Goal: Transaction & Acquisition: Purchase product/service

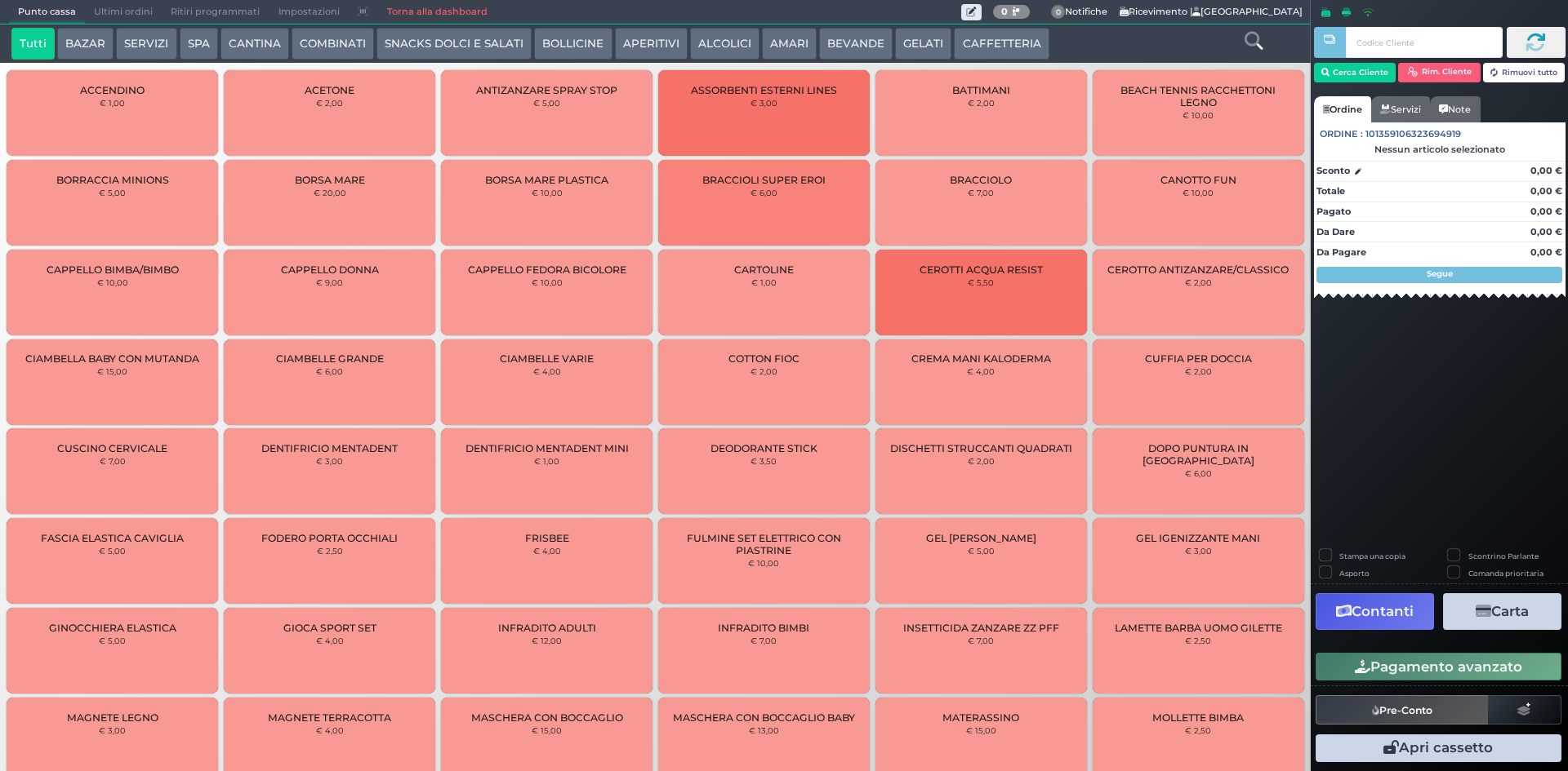
click at [140, 44] on button "SERVIZI" at bounding box center [145, 44] width 60 height 32
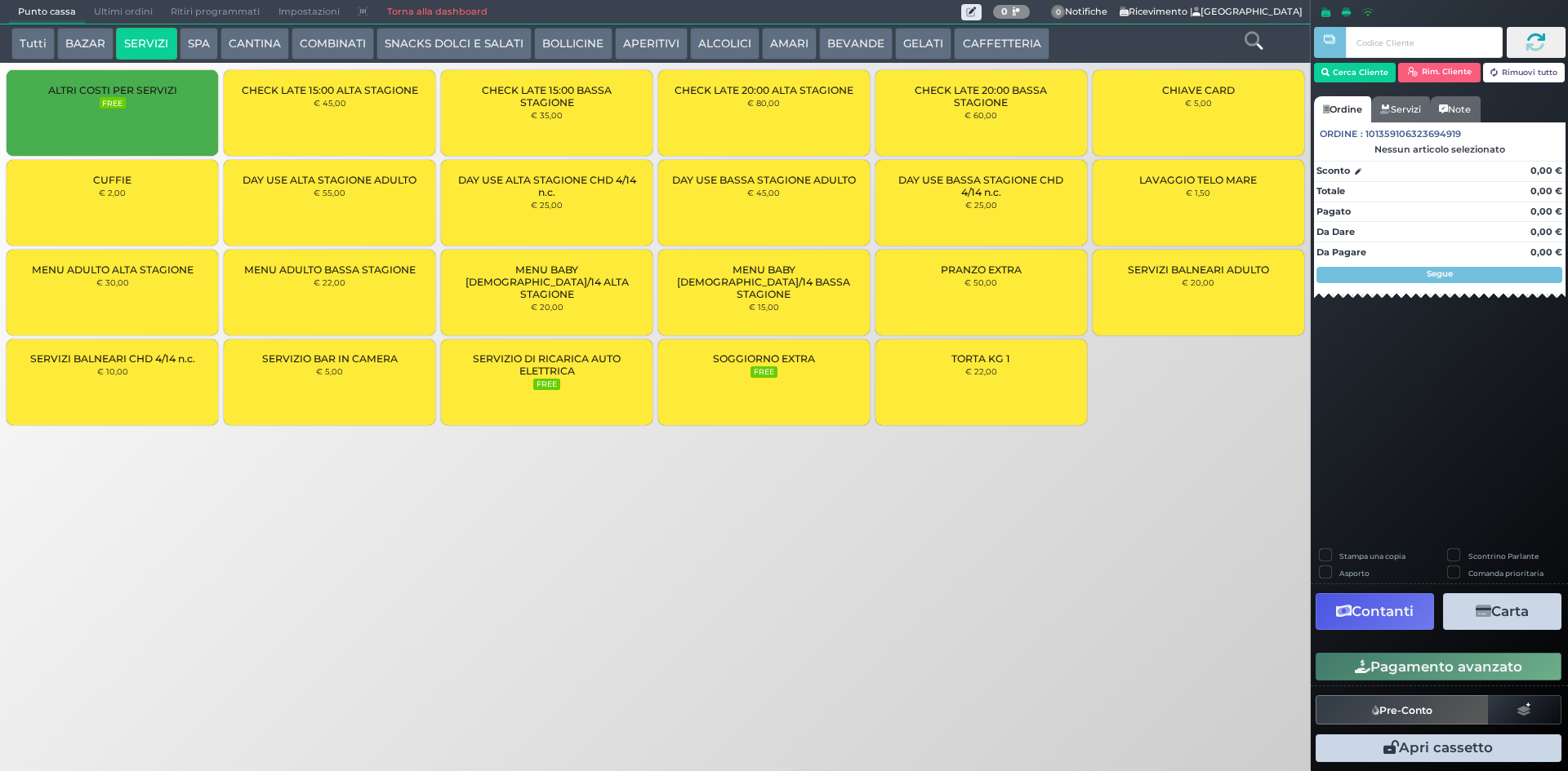
click at [1207, 203] on div "LAVAGGIO TELO MARE € 1,50" at bounding box center [1198, 203] width 211 height 86
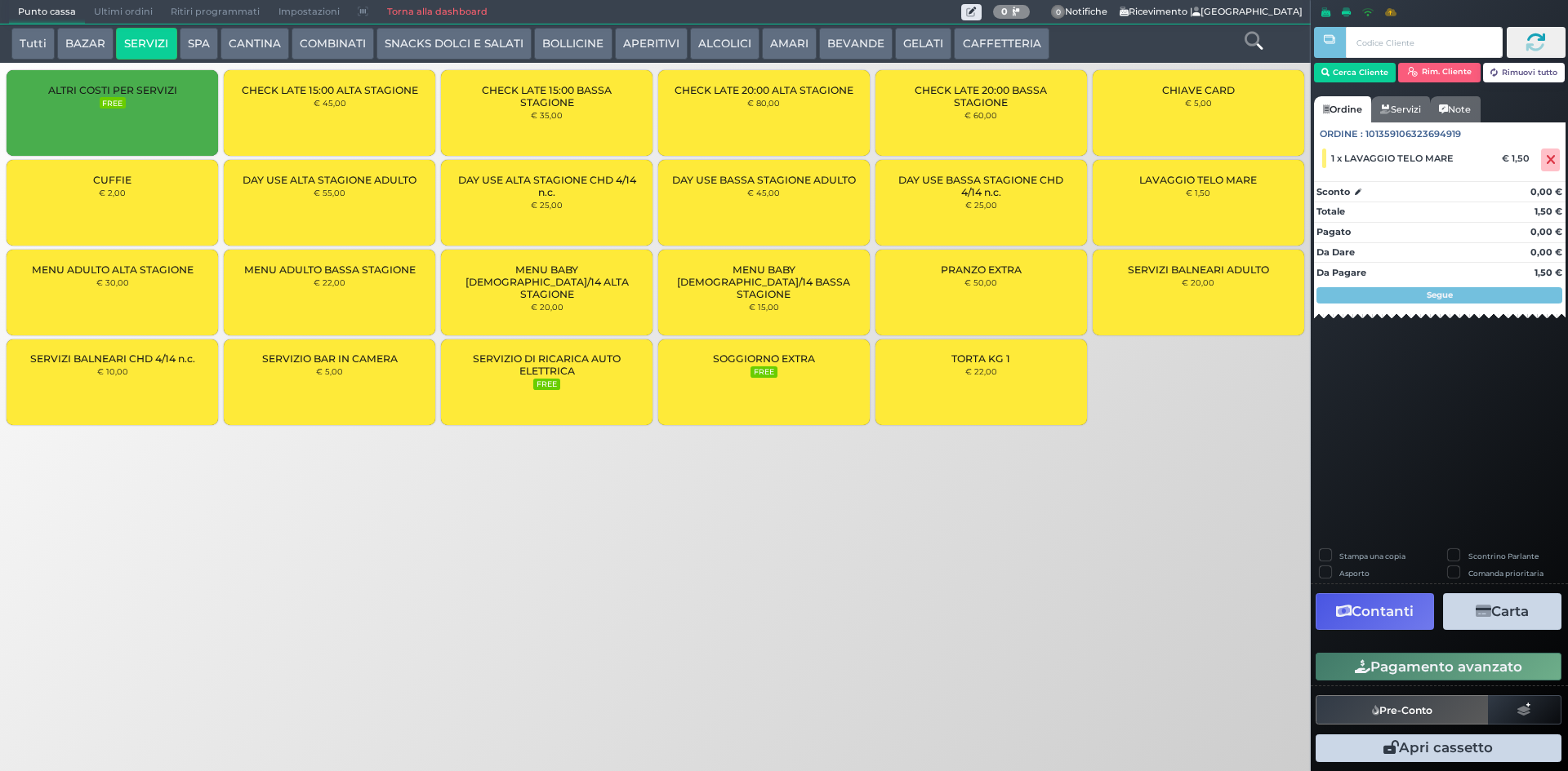
click at [1207, 202] on div "LAVAGGIO TELO MARE € 1,50" at bounding box center [1198, 203] width 211 height 86
click at [1376, 76] on button "Cerca Cliente" at bounding box center [1355, 72] width 82 height 19
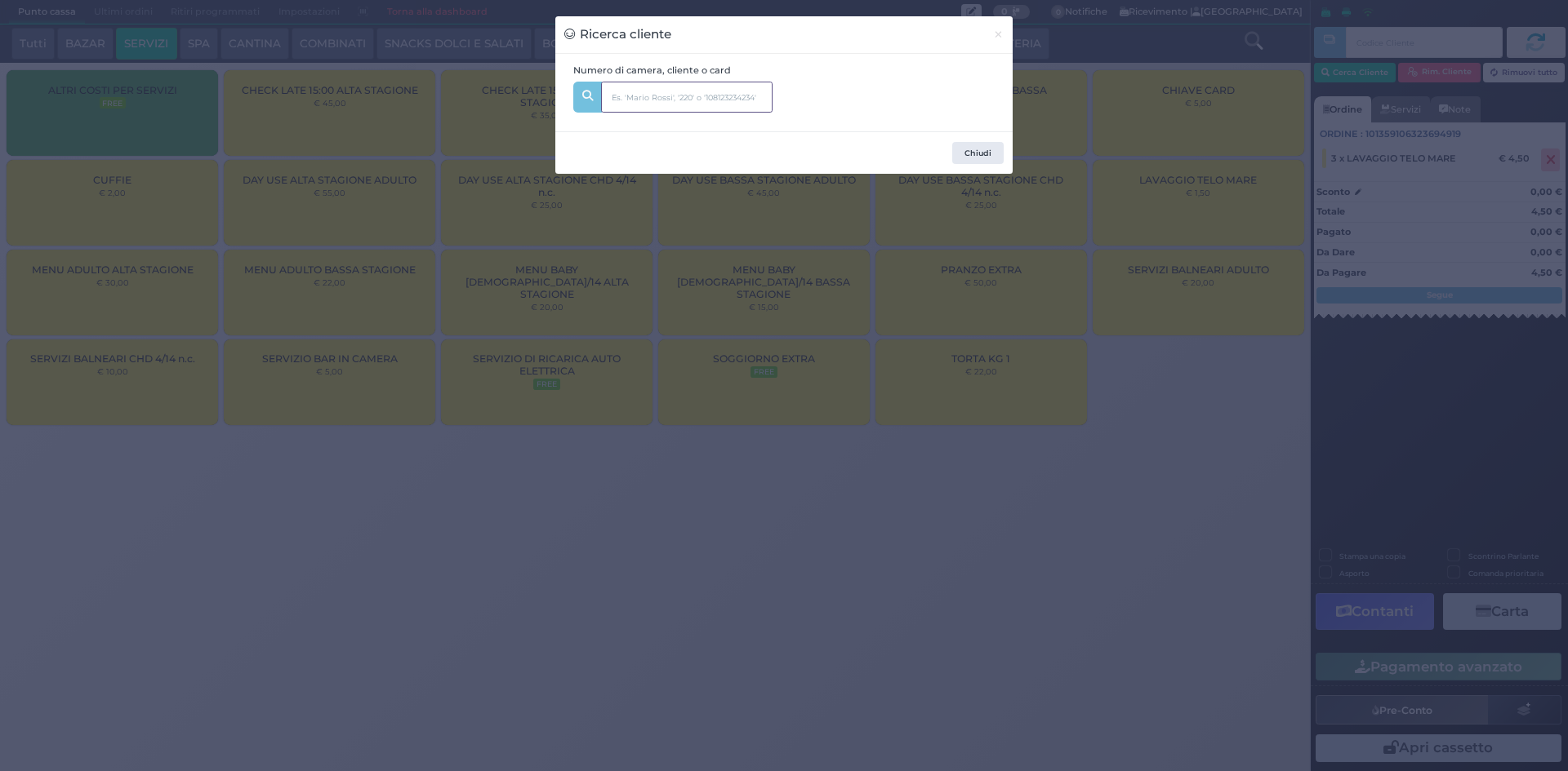
click at [664, 93] on input "text" at bounding box center [686, 97] width 171 height 31
type input "319"
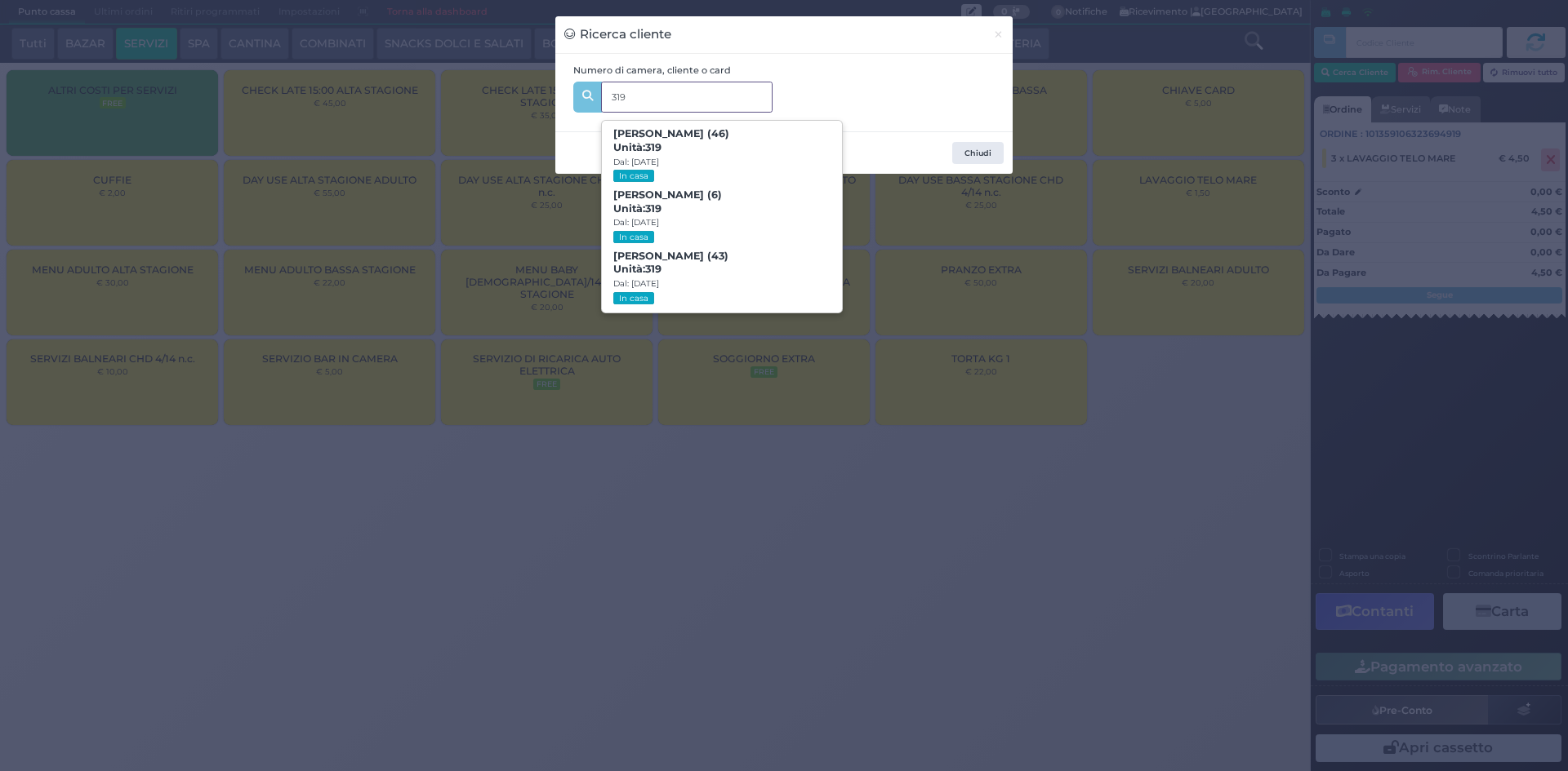
click at [751, 263] on span "[PERSON_NAME] (43) Unità: 319 Dal: [DATE] In casa" at bounding box center [721, 278] width 239 height 61
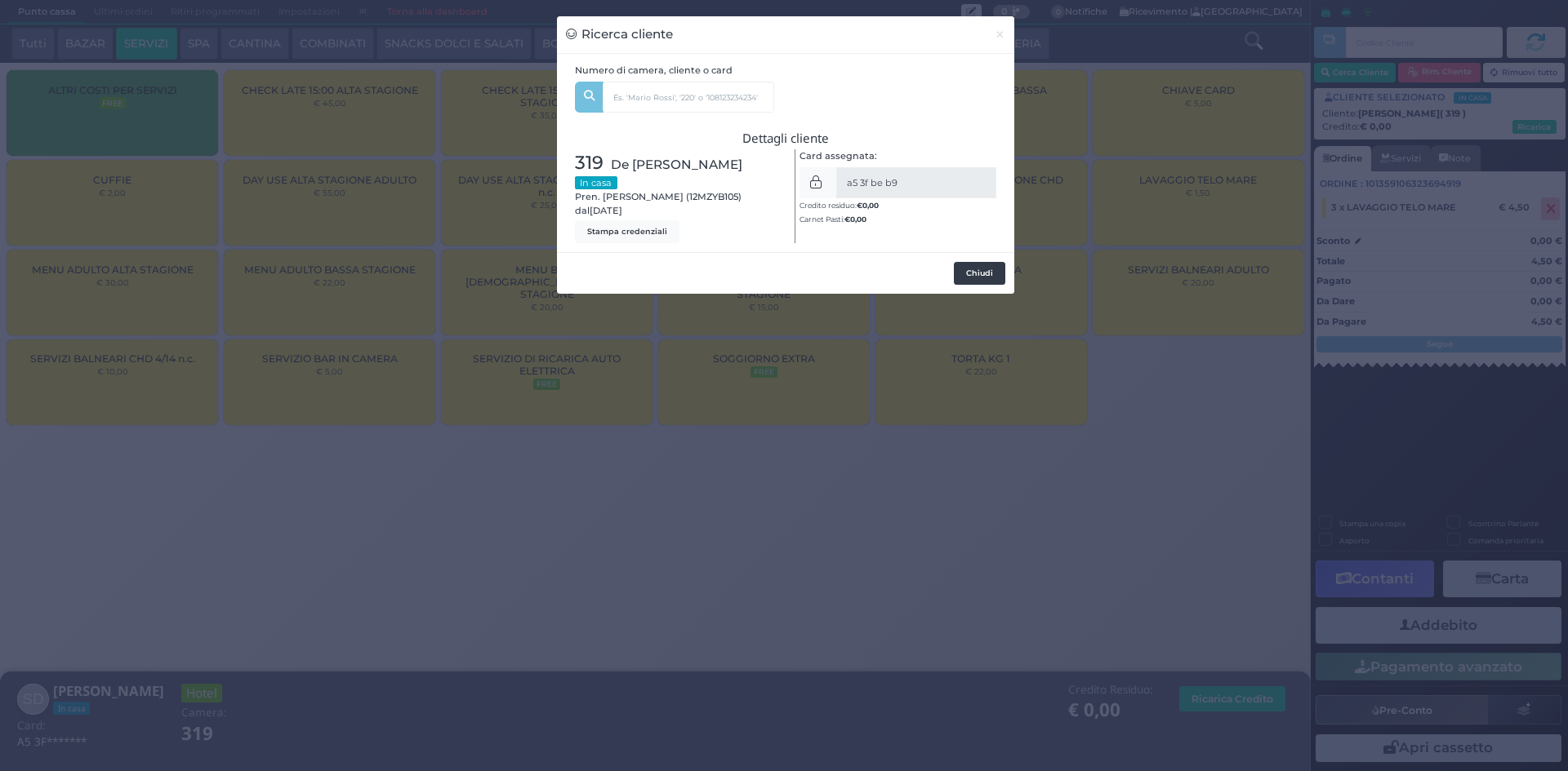
click at [1002, 267] on button "Chiudi" at bounding box center [980, 273] width 52 height 23
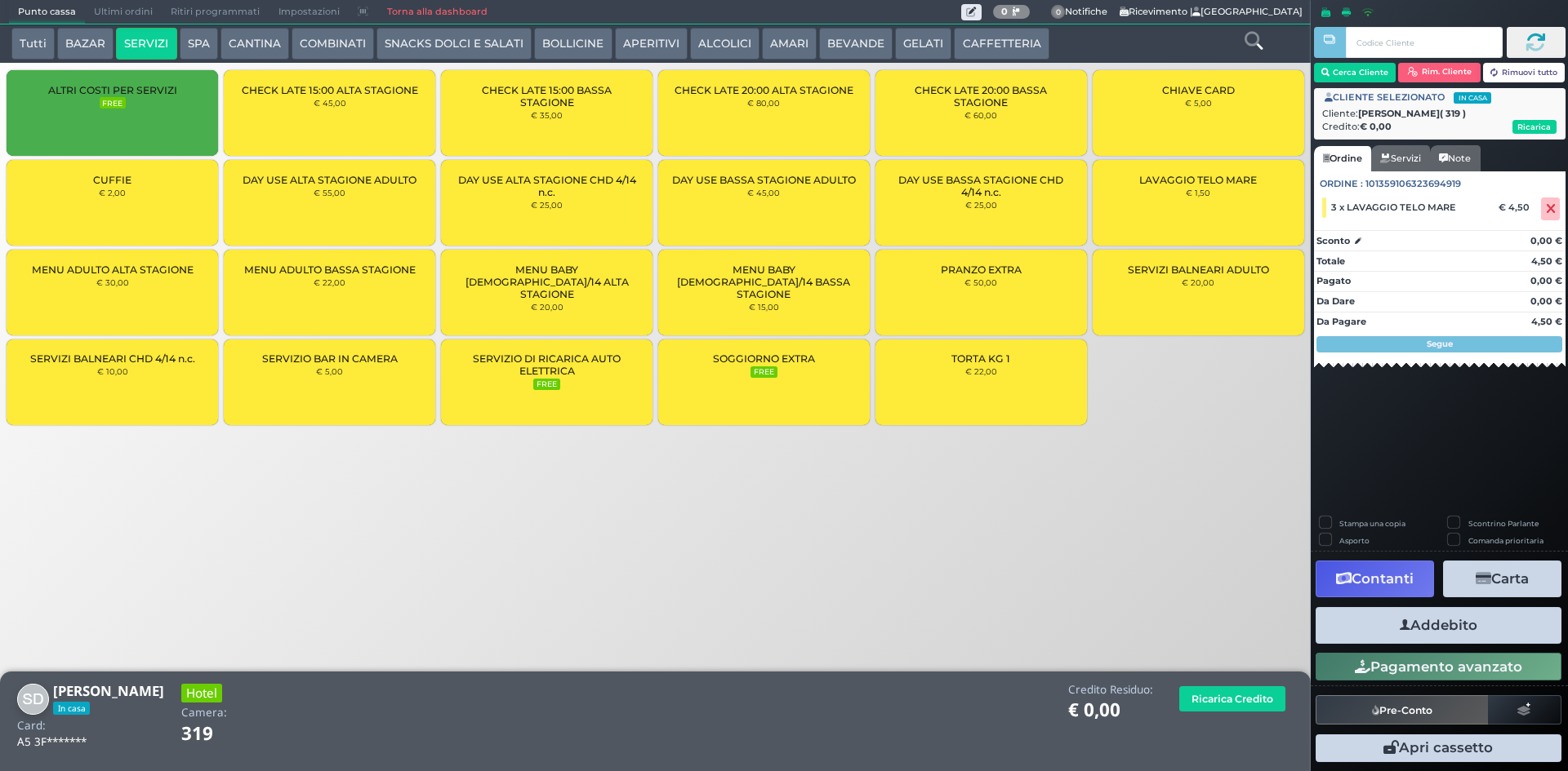
click at [1496, 625] on button "Addebito" at bounding box center [1438, 626] width 245 height 37
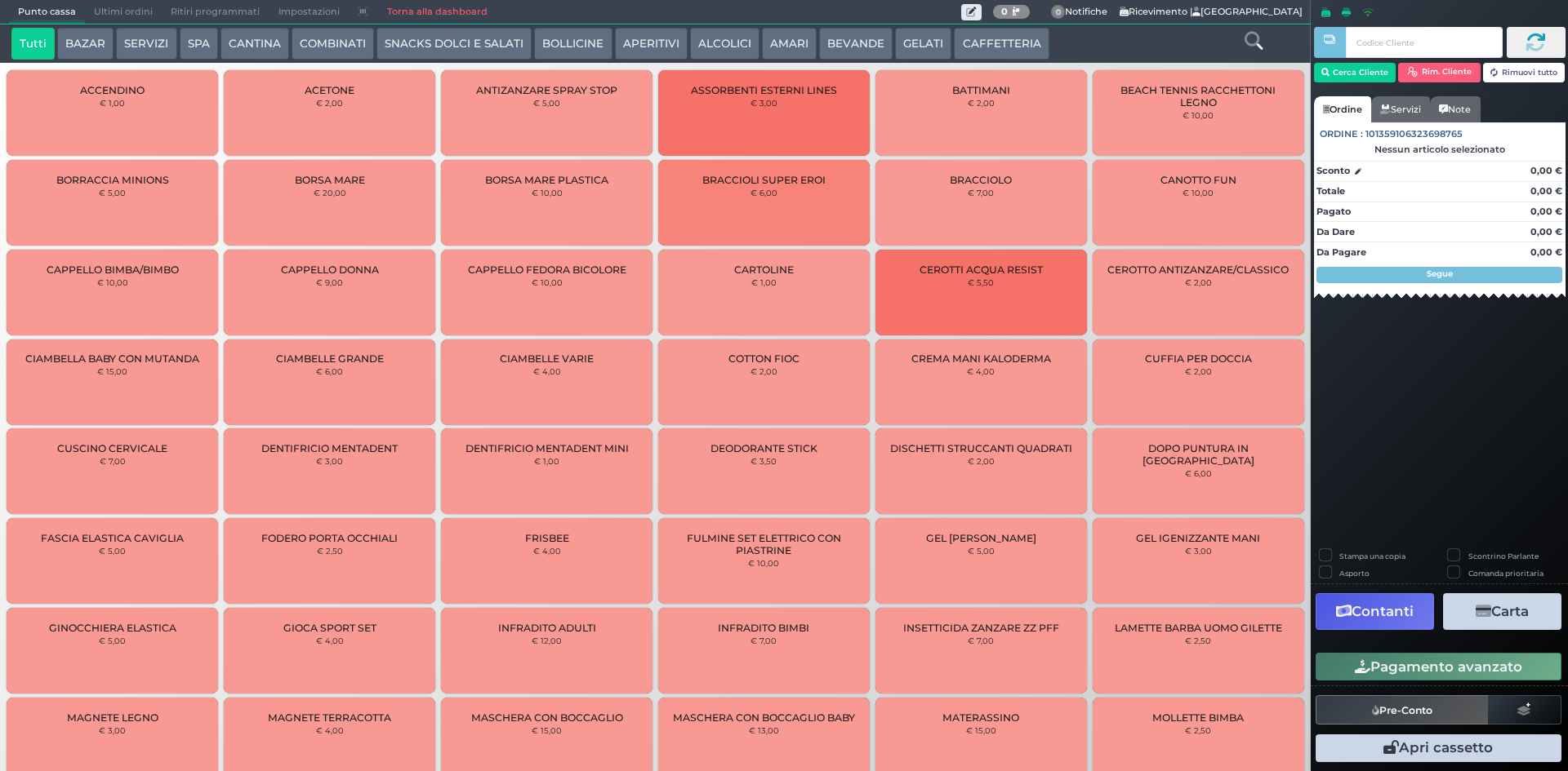
click at [73, 38] on button "BAZAR" at bounding box center [85, 44] width 56 height 32
click at [102, 10] on span "Ultimi ordini" at bounding box center [123, 12] width 77 height 23
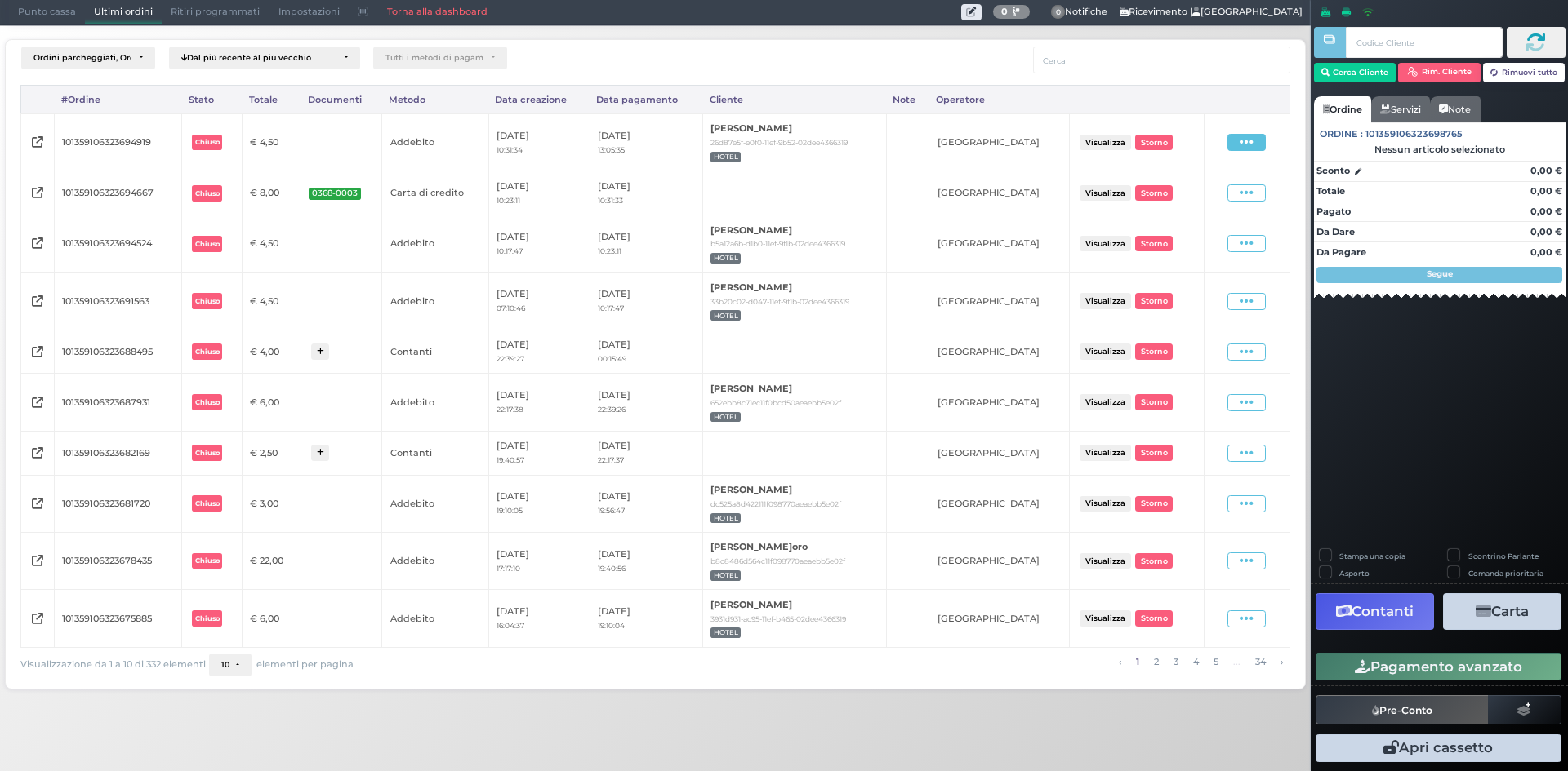
click at [1258, 142] on span at bounding box center [1246, 143] width 38 height 18
click at [1195, 259] on span "Storno" at bounding box center [1192, 257] width 31 height 14
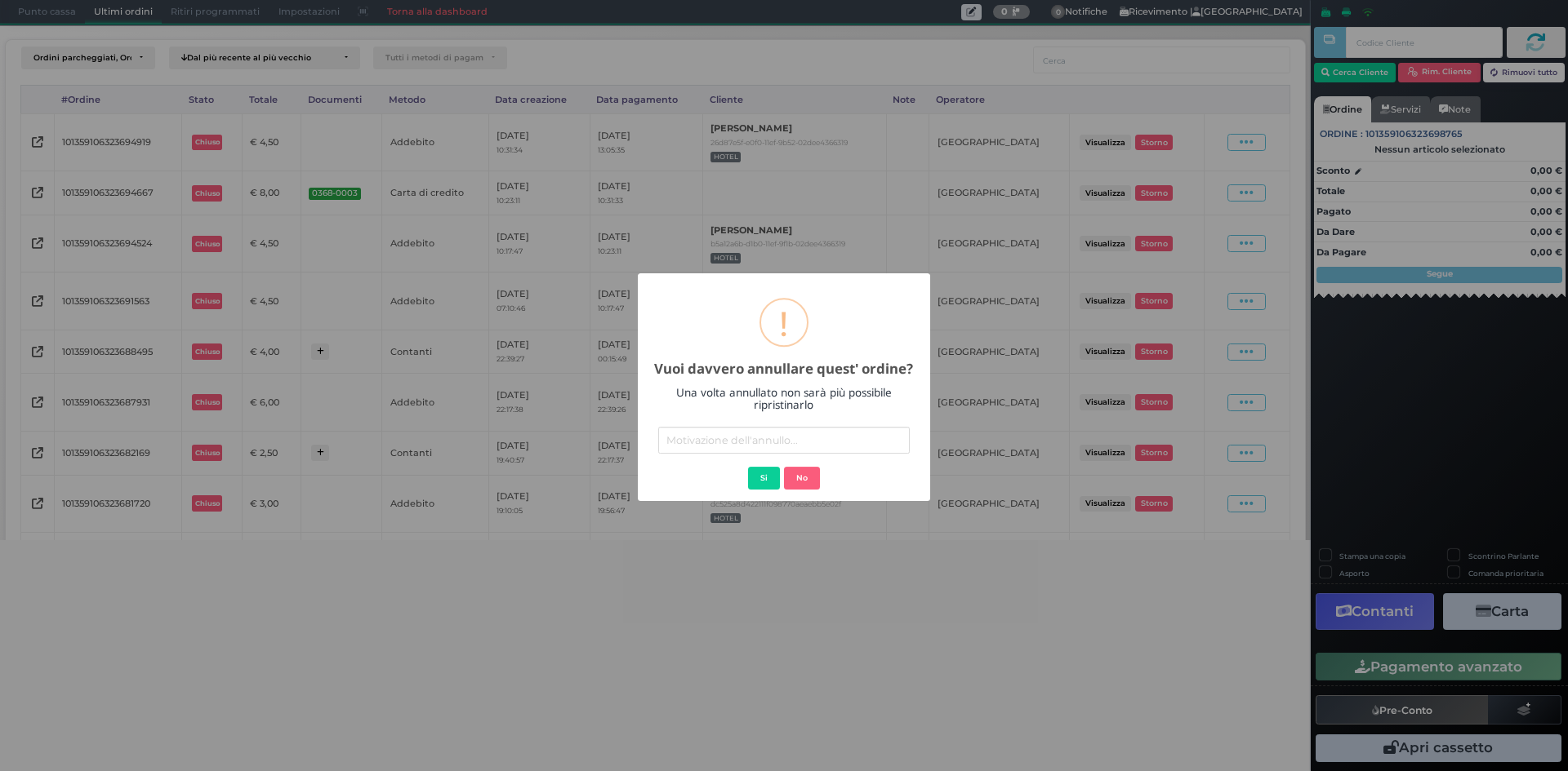
click at [833, 449] on input "text" at bounding box center [784, 440] width 252 height 27
type input "errato addebito"
click at [757, 478] on button "Si" at bounding box center [764, 478] width 31 height 23
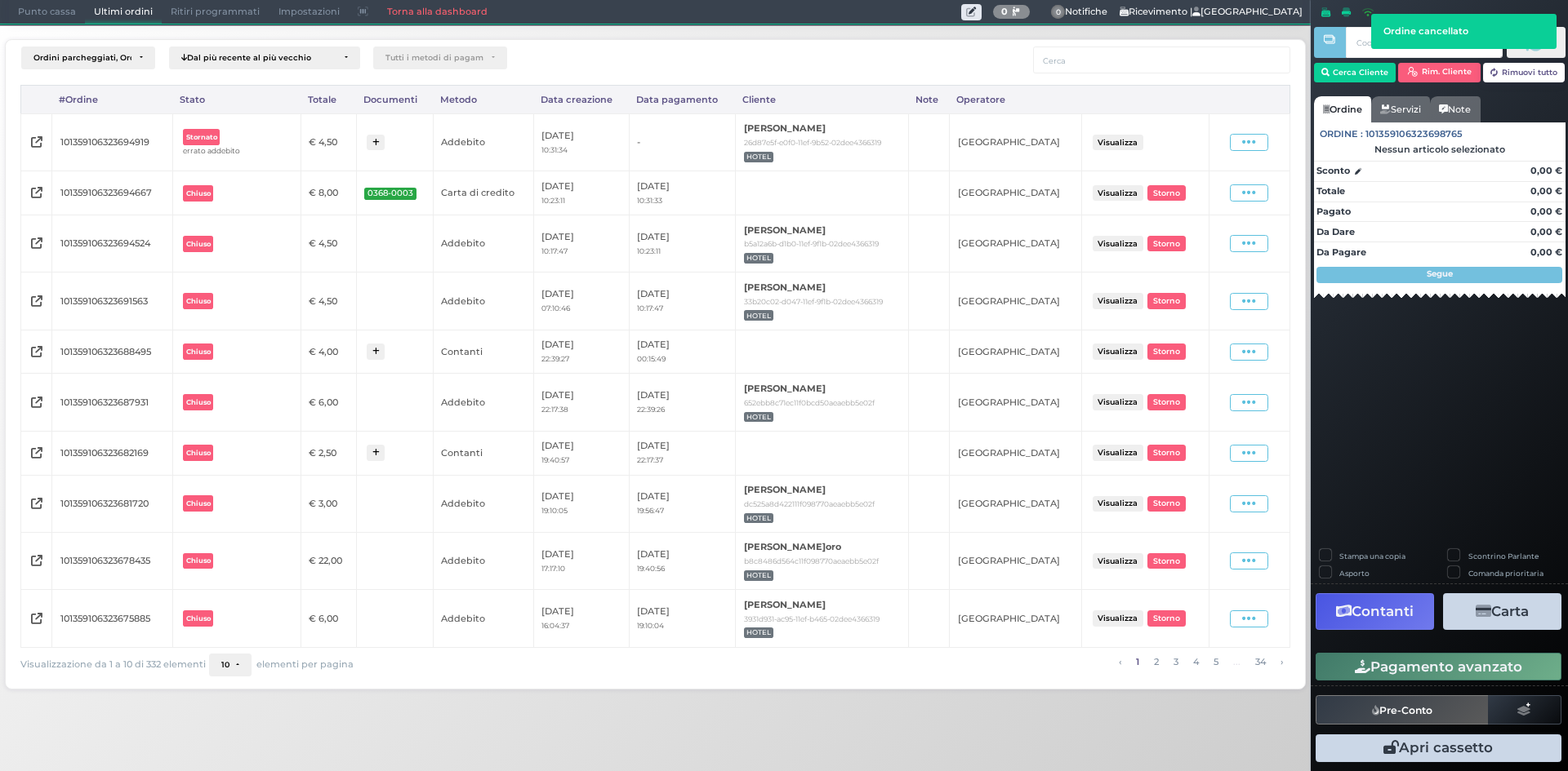
click at [40, 6] on span "Punto cassa" at bounding box center [47, 12] width 76 height 23
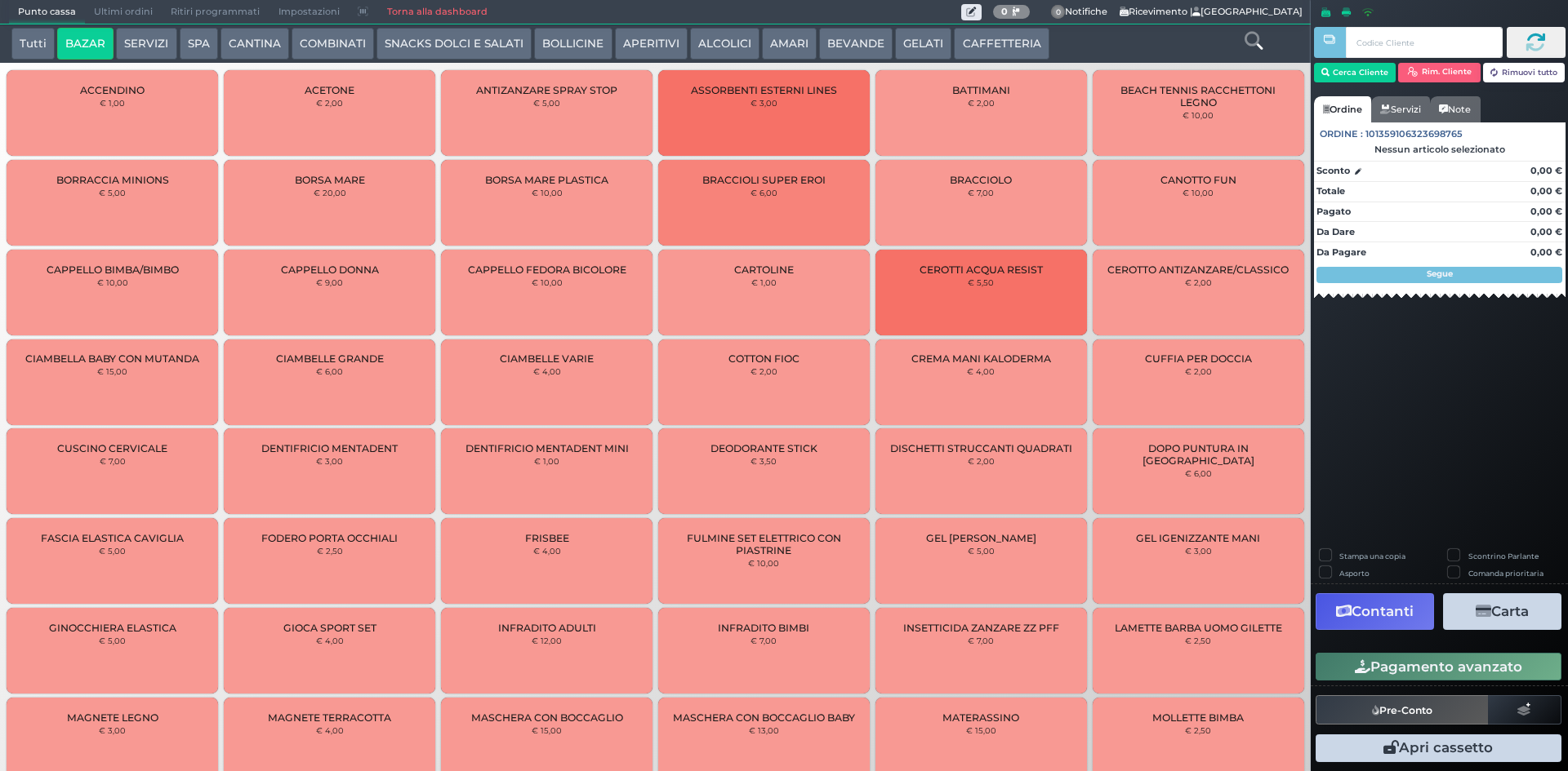
click at [123, 38] on button "SERVIZI" at bounding box center [145, 44] width 60 height 32
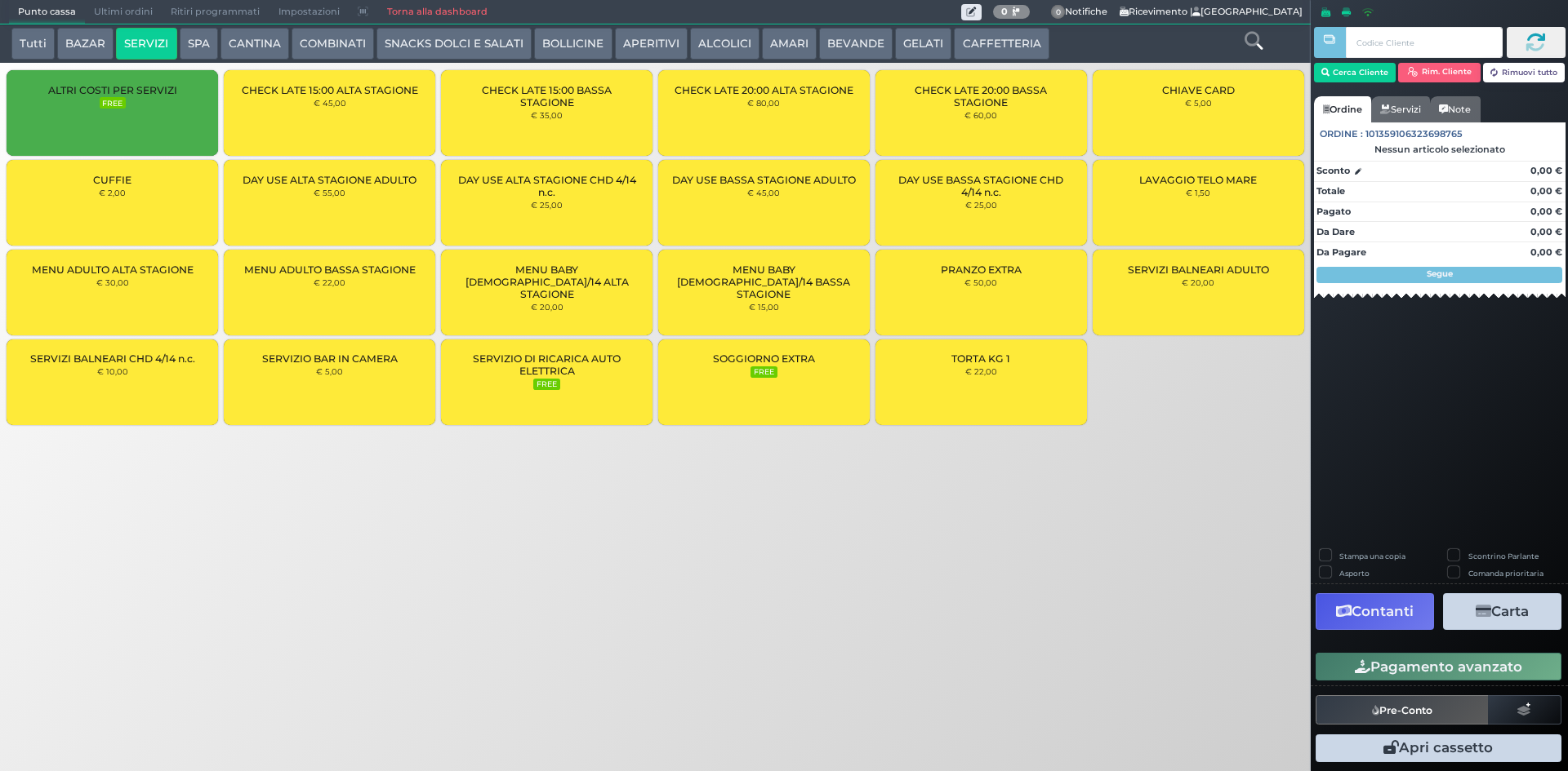
click at [1161, 179] on span "LAVAGGIO TELO MARE" at bounding box center [1198, 180] width 118 height 12
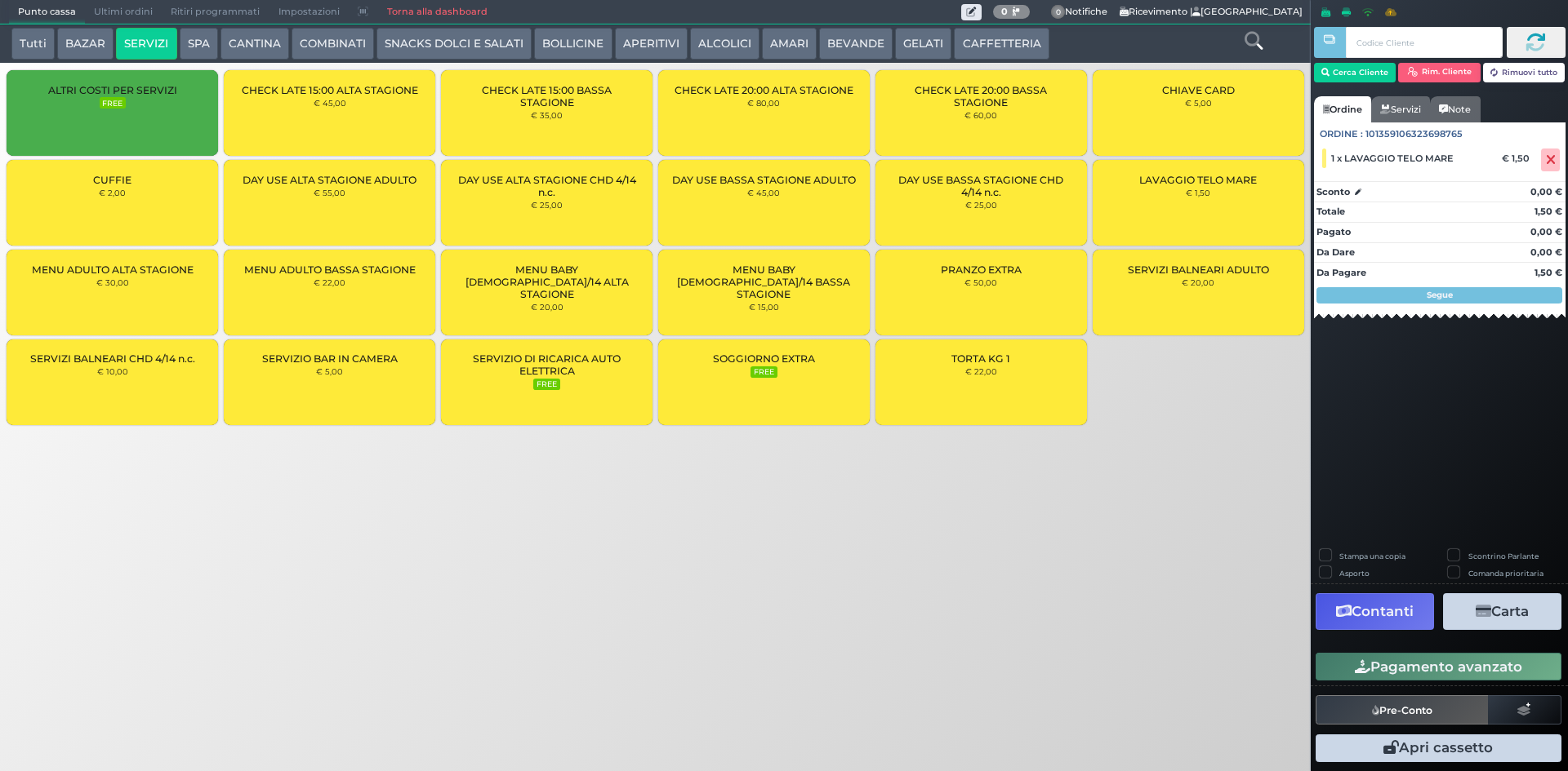
click at [1161, 179] on span "LAVAGGIO TELO MARE" at bounding box center [1198, 180] width 118 height 12
click at [1427, 659] on button "Pagamento avanzato" at bounding box center [1438, 666] width 245 height 28
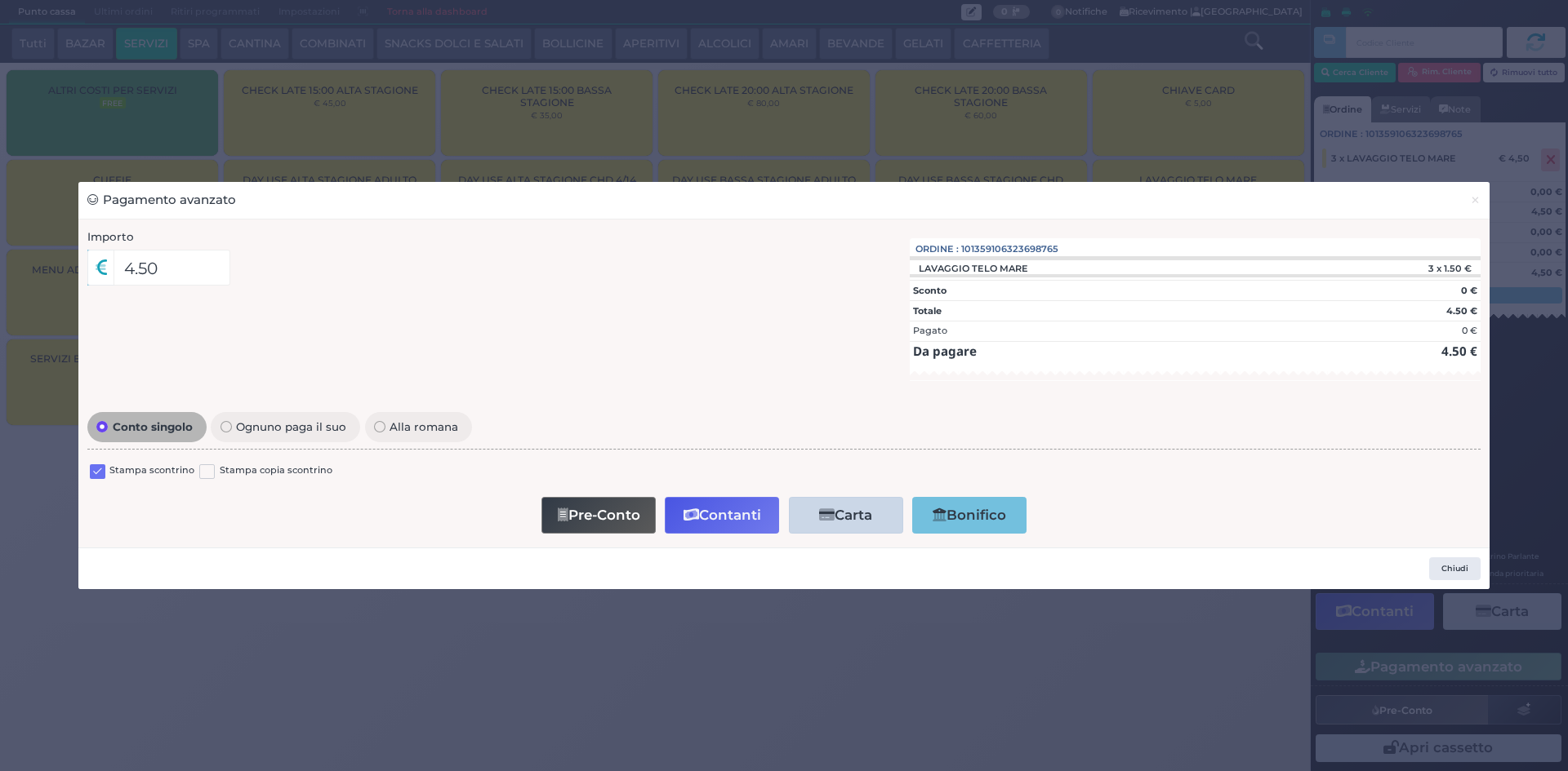
click at [100, 468] on label at bounding box center [97, 472] width 16 height 16
click at [0, 0] on input "checkbox" at bounding box center [0, 0] width 0 height 0
click at [711, 507] on button "Contanti" at bounding box center [721, 516] width 114 height 37
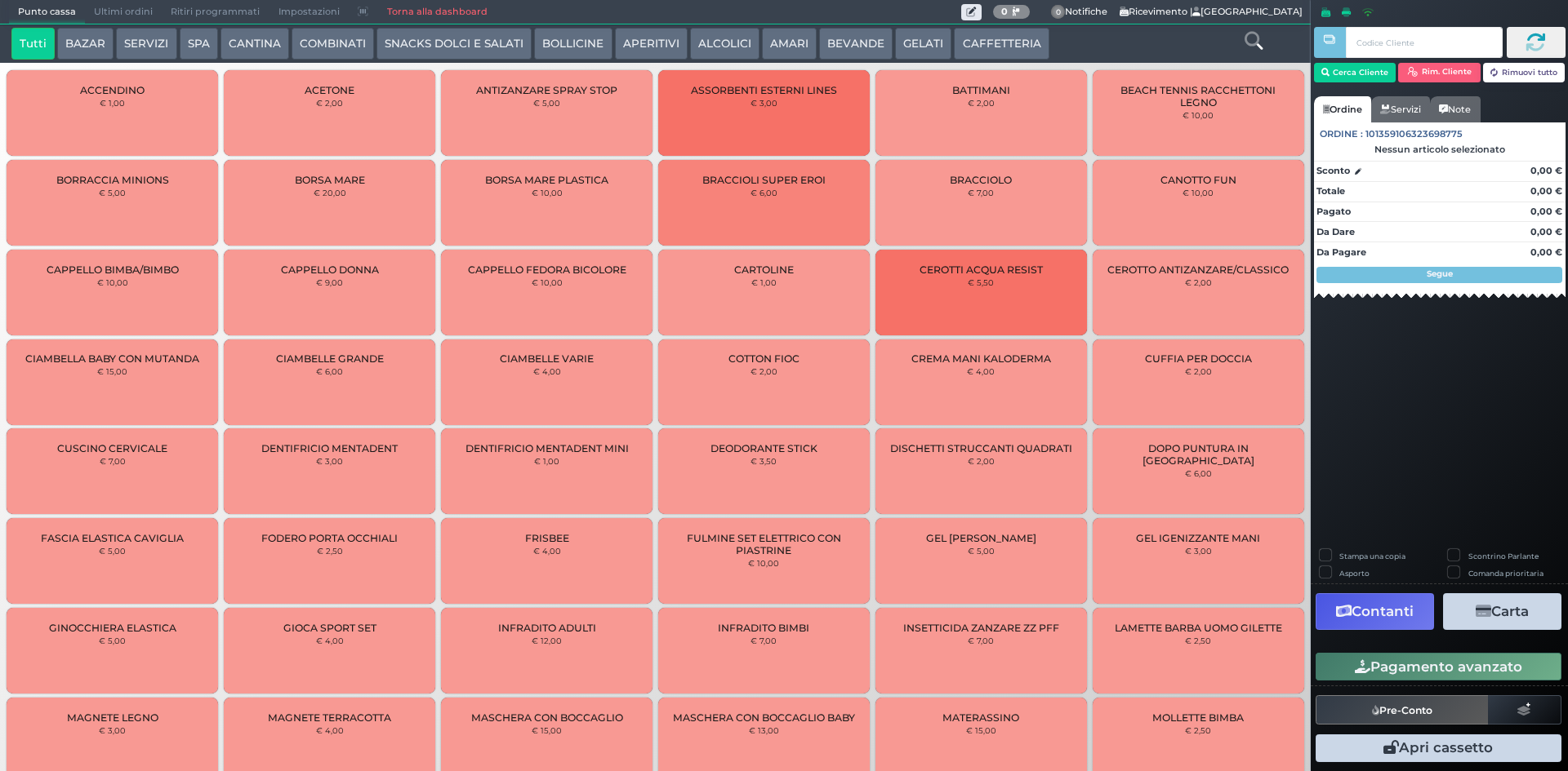
click at [136, 7] on span "Ultimi ordini" at bounding box center [123, 12] width 77 height 23
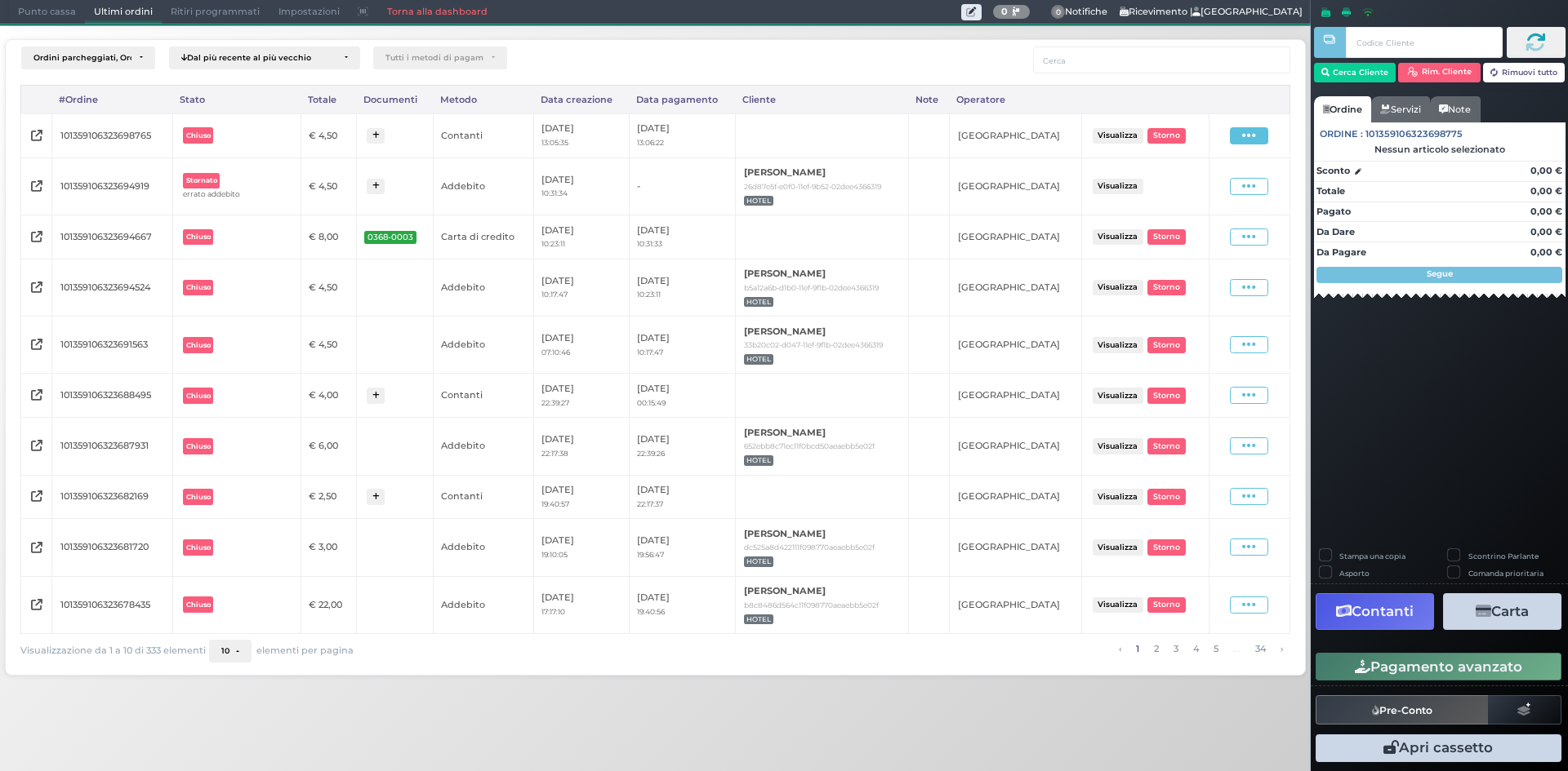
click at [1261, 137] on span at bounding box center [1248, 136] width 38 height 18
click at [1220, 183] on span "Ristampa Pre-Conto" at bounding box center [1213, 183] width 67 height 28
click at [53, 3] on span "Punto cassa" at bounding box center [47, 12] width 76 height 23
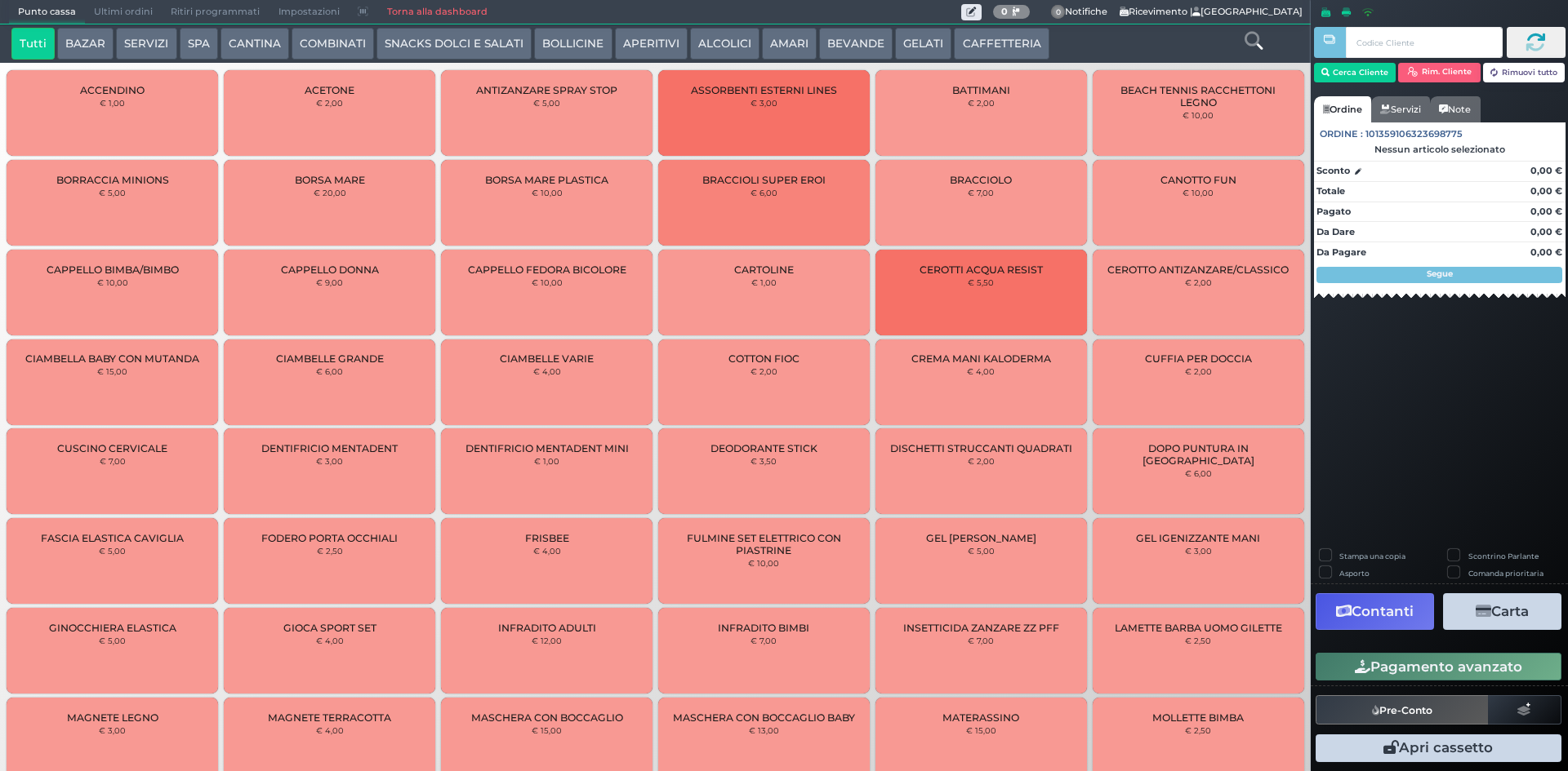
click at [188, 46] on button "SPA" at bounding box center [198, 44] width 38 height 32
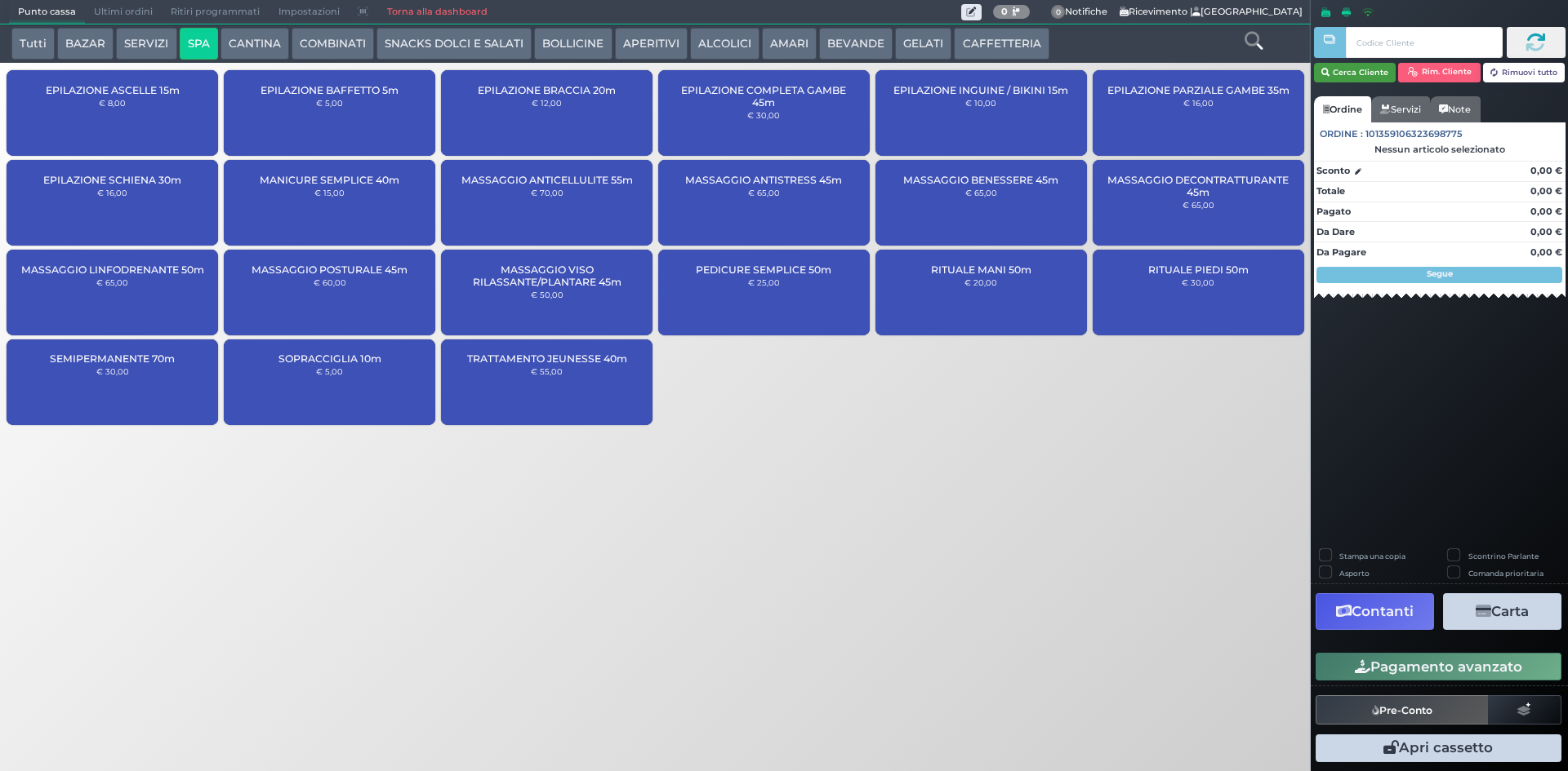
click at [1337, 76] on button "Cerca Cliente" at bounding box center [1355, 72] width 82 height 19
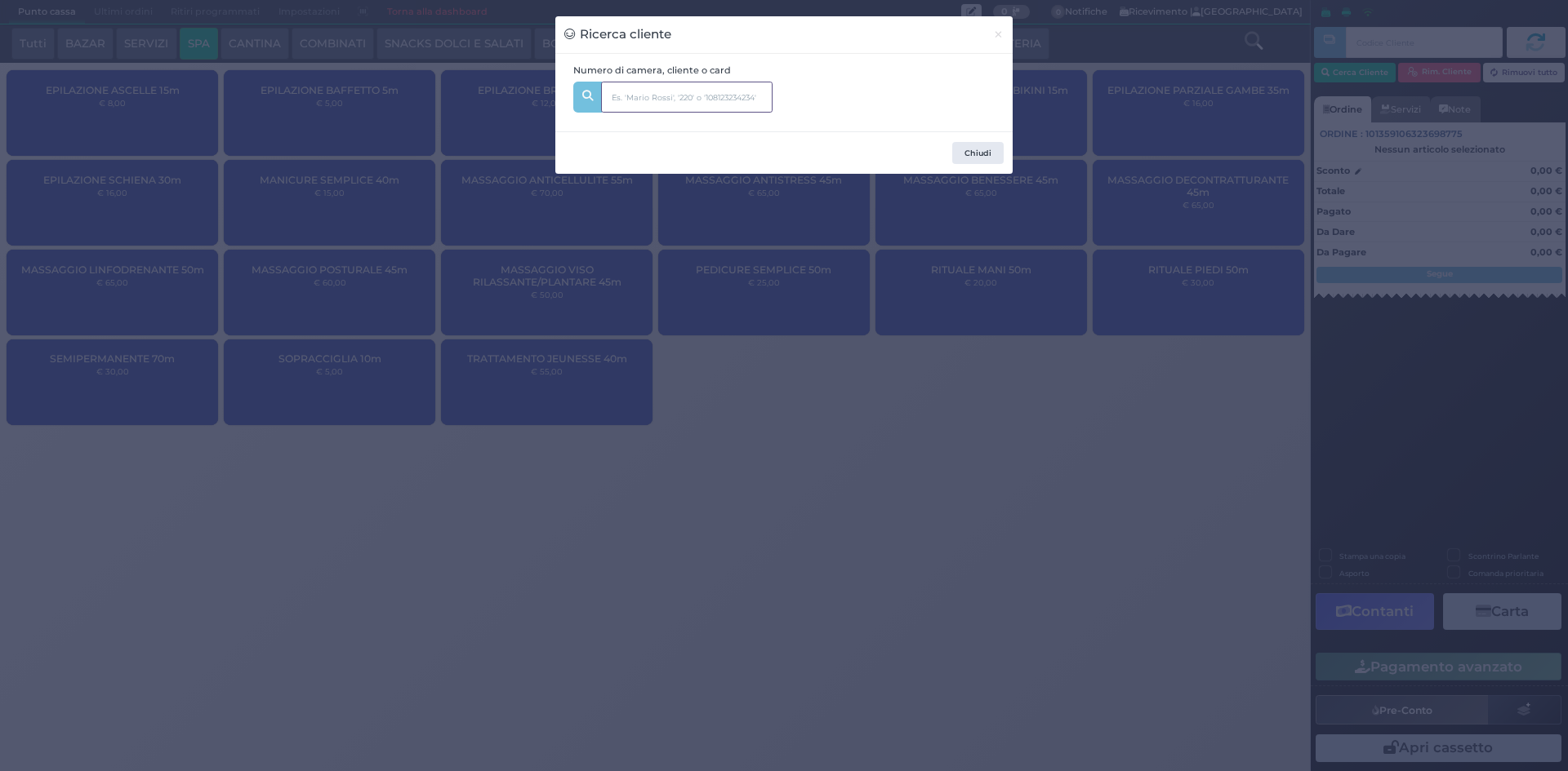
click at [737, 99] on input "text" at bounding box center [686, 97] width 171 height 31
type input "345"
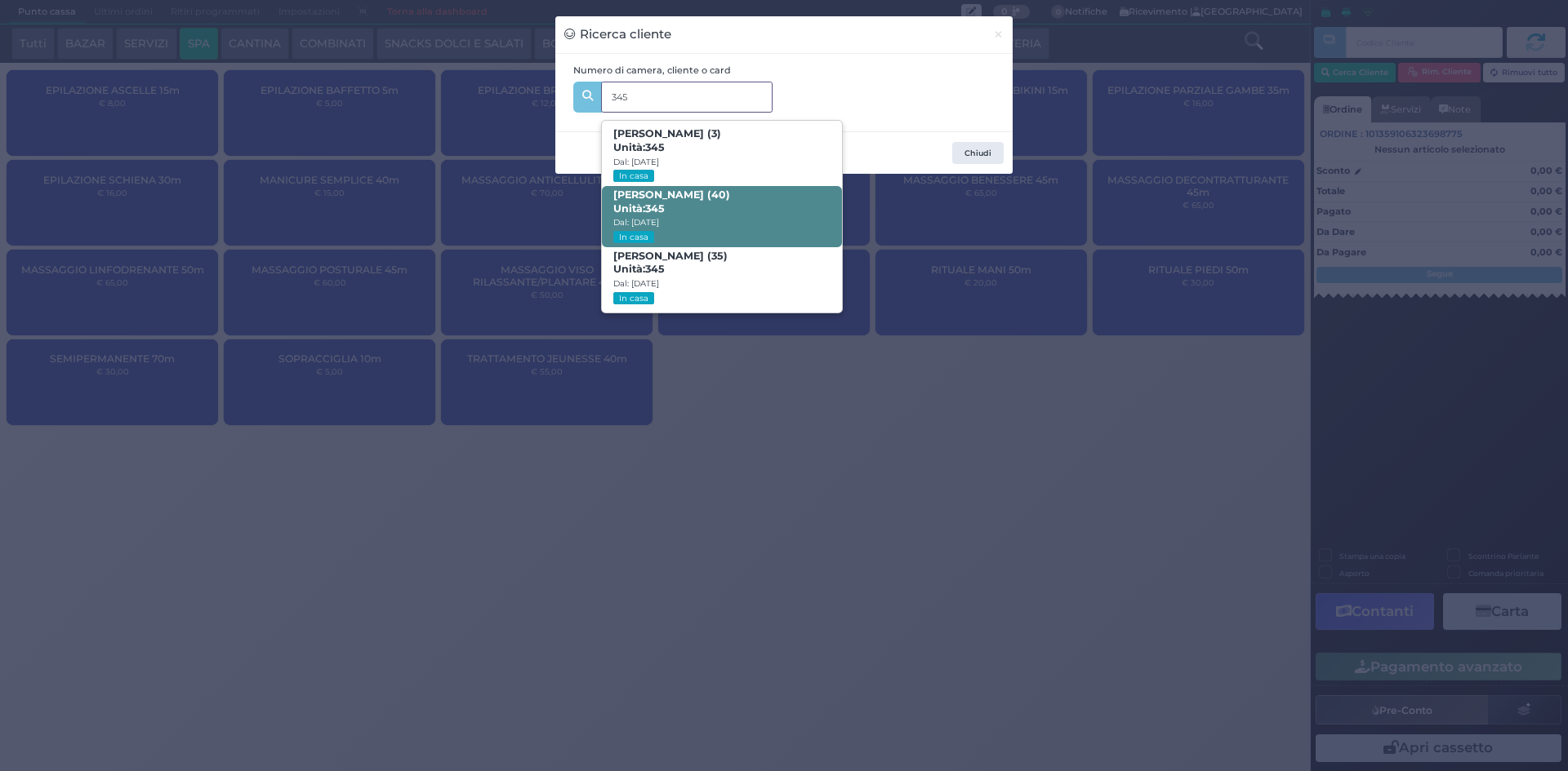
click at [745, 209] on span "STEFANO PICCIUOLO (40) Unità: 345 Dal: 24/08/2025 In casa" at bounding box center [721, 217] width 239 height 61
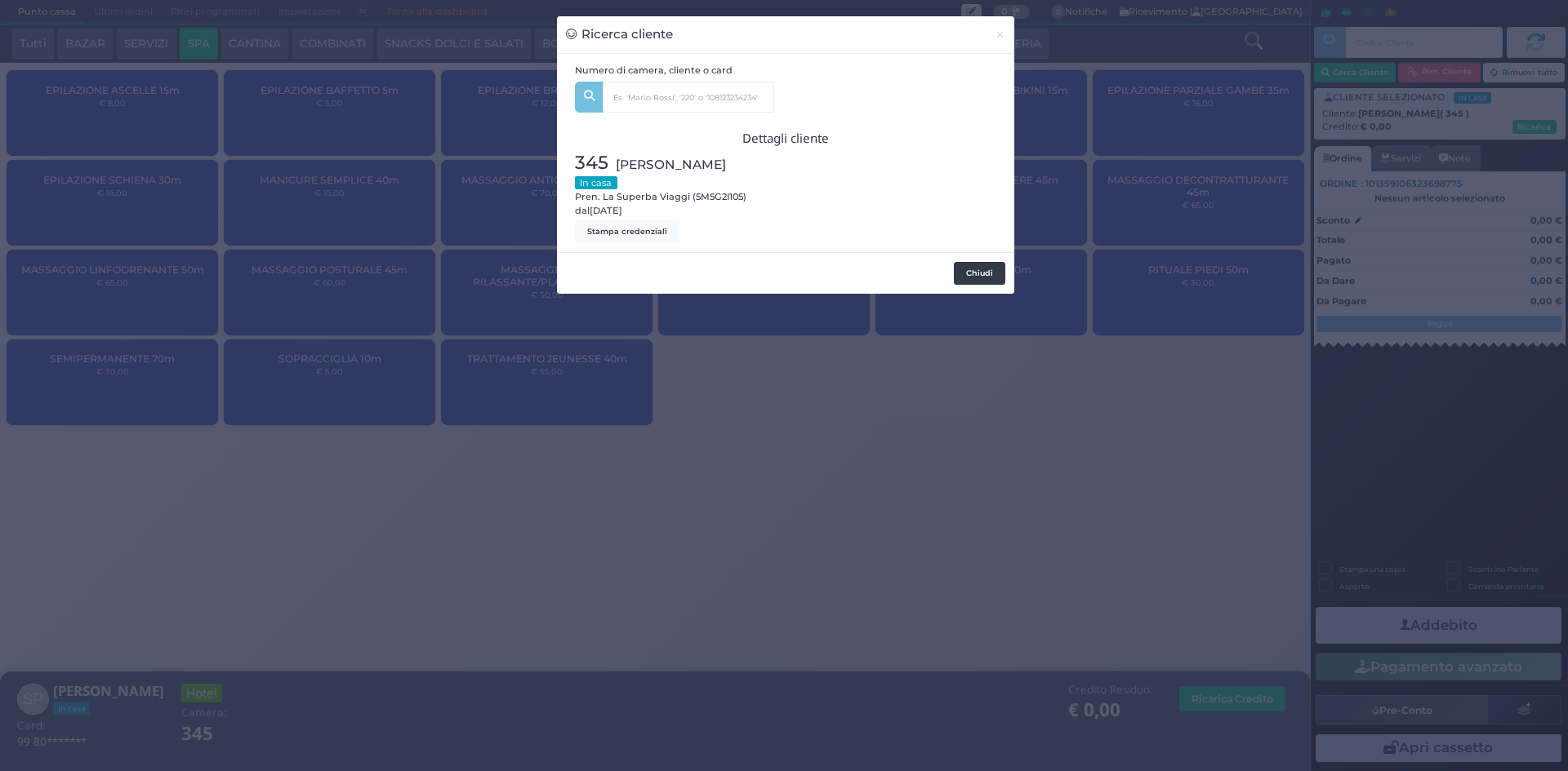
click at [981, 279] on button "Chiudi" at bounding box center [980, 273] width 52 height 23
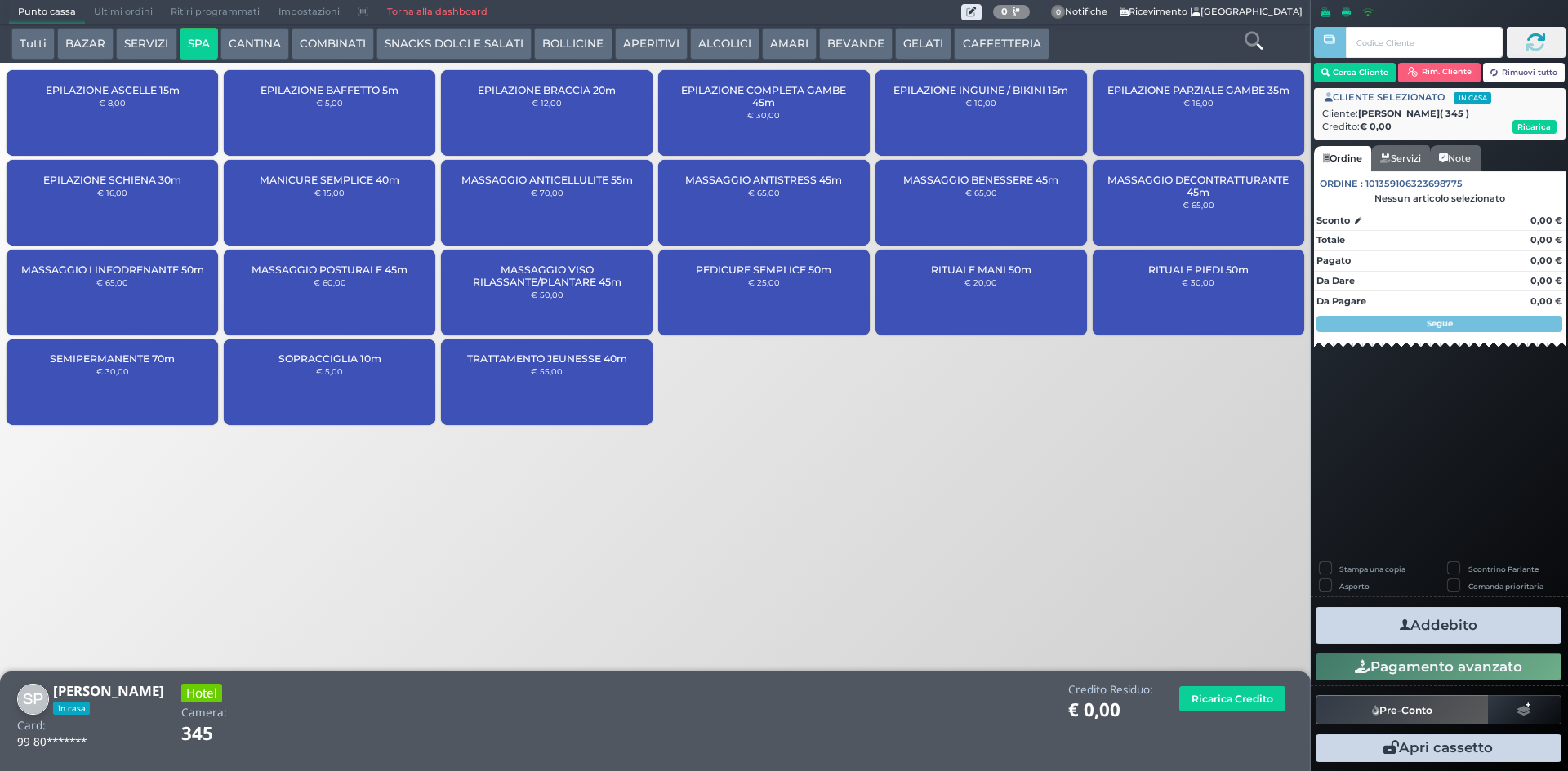
click at [757, 188] on small "€ 65,00" at bounding box center [764, 193] width 31 height 10
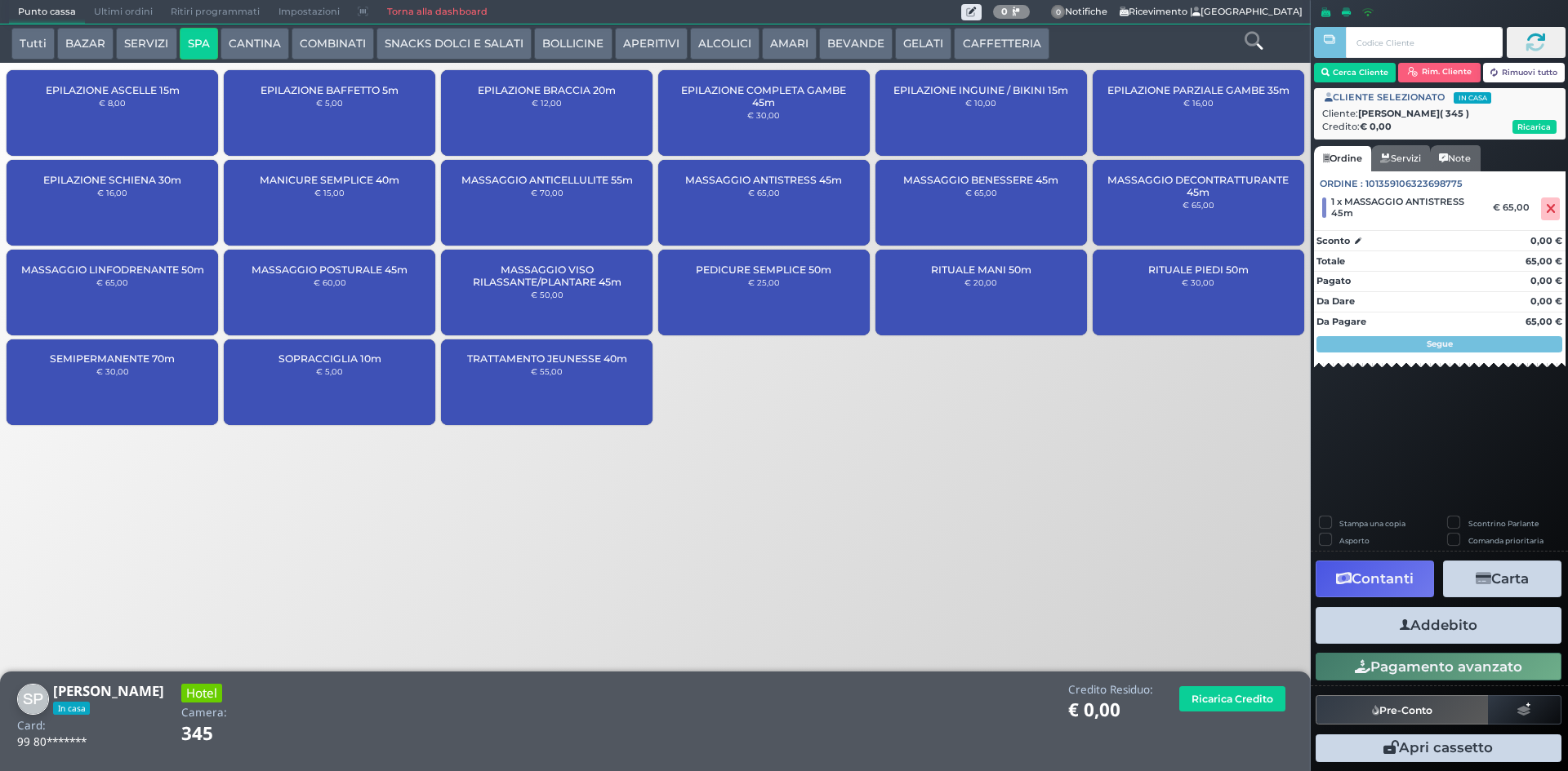
click at [1474, 628] on button "Addebito" at bounding box center [1438, 626] width 245 height 37
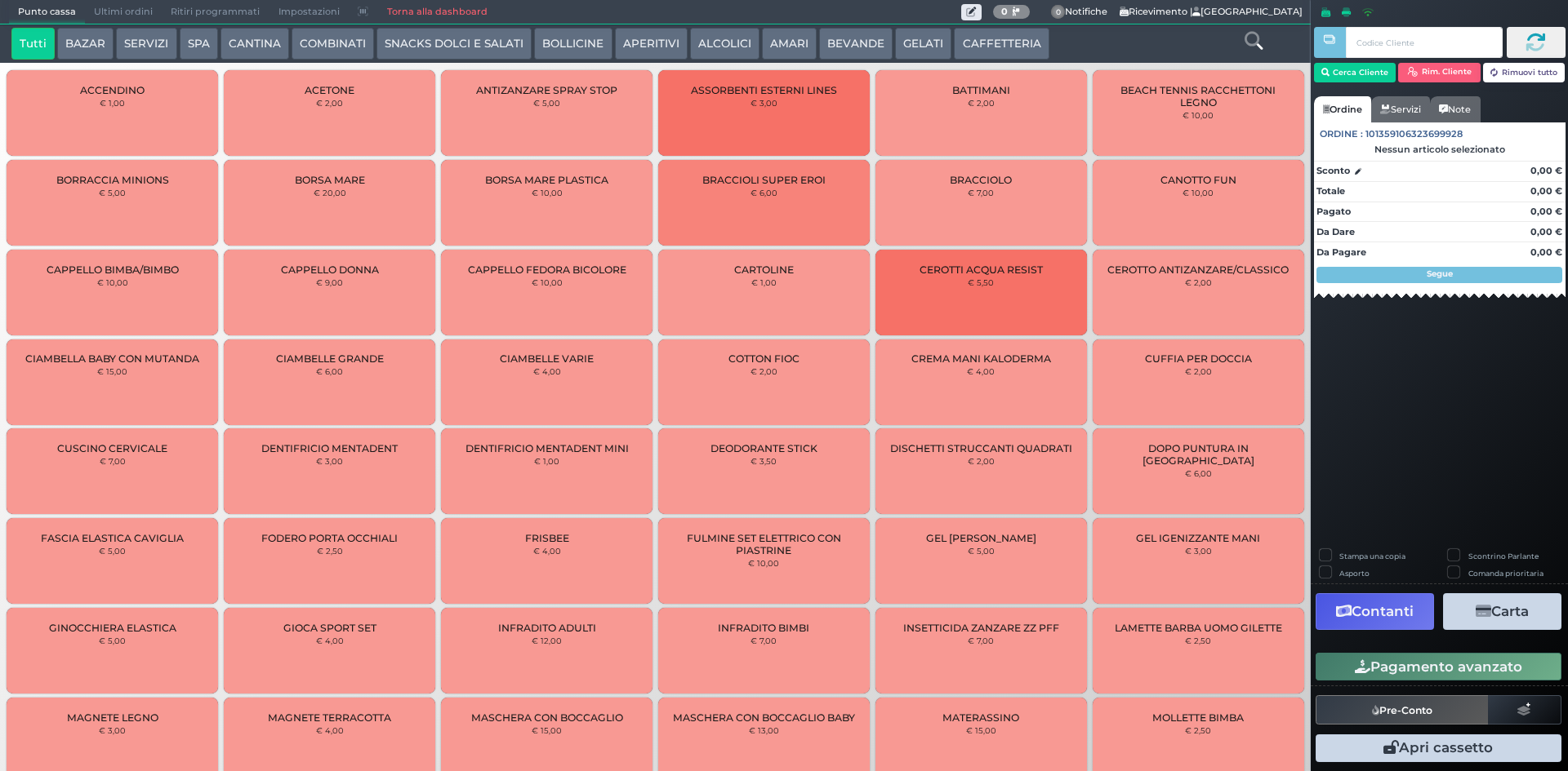
click at [153, 46] on button "SERVIZI" at bounding box center [145, 44] width 60 height 32
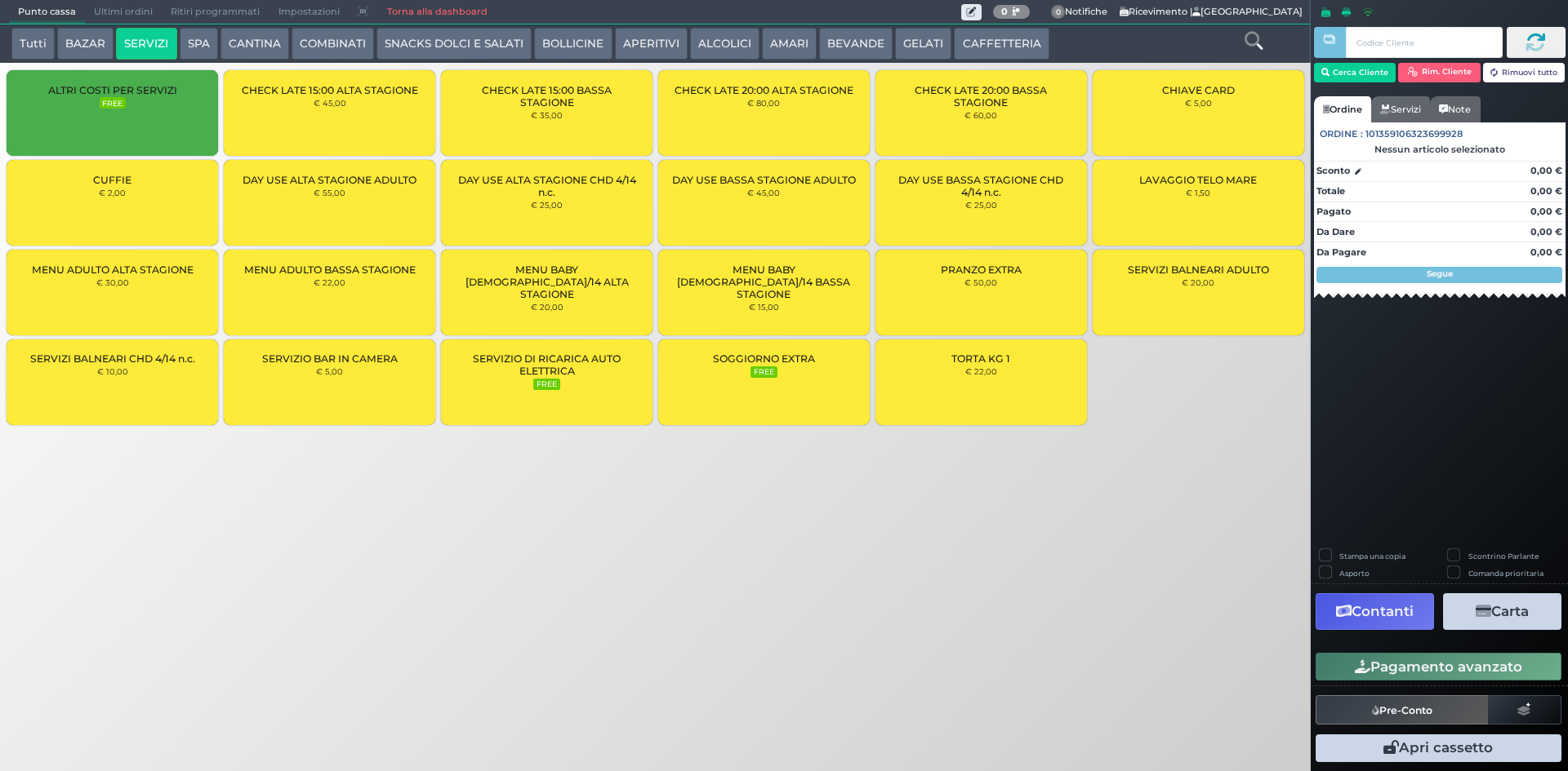
click at [190, 46] on button "SPA" at bounding box center [198, 44] width 38 height 32
